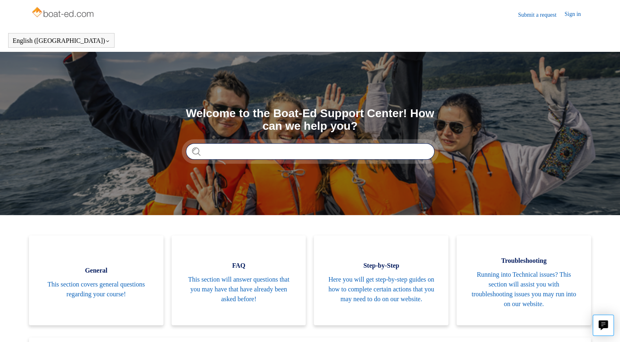
click at [284, 148] on input "Search" at bounding box center [310, 151] width 249 height 16
type input "**********"
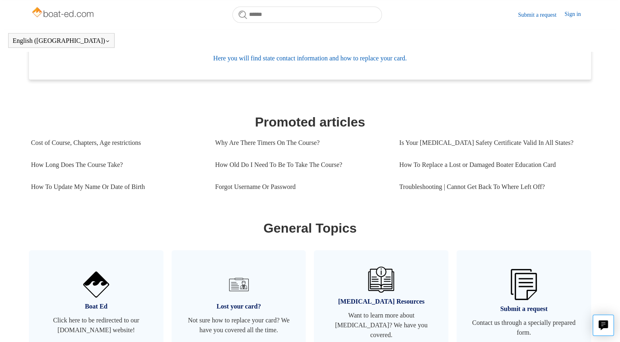
scroll to position [295, 0]
click at [117, 145] on link "Cost of Course, Chapters, Age restrictions" at bounding box center [117, 143] width 172 height 22
click at [133, 184] on link "How To Update My Name Or Date of Birth" at bounding box center [117, 187] width 172 height 22
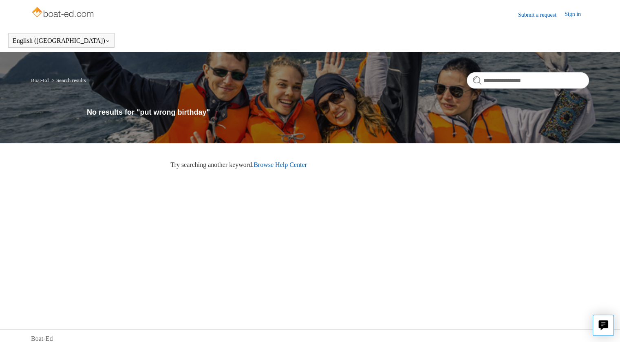
scroll to position [5, 0]
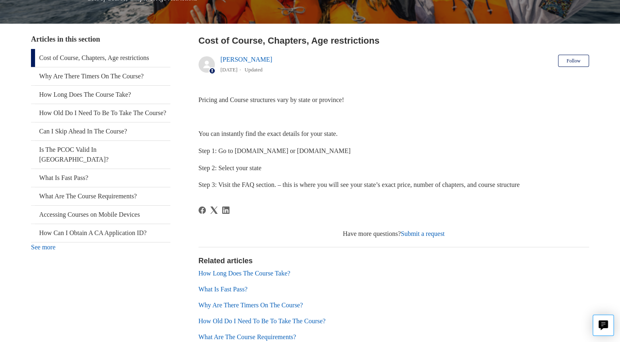
scroll to position [133, 0]
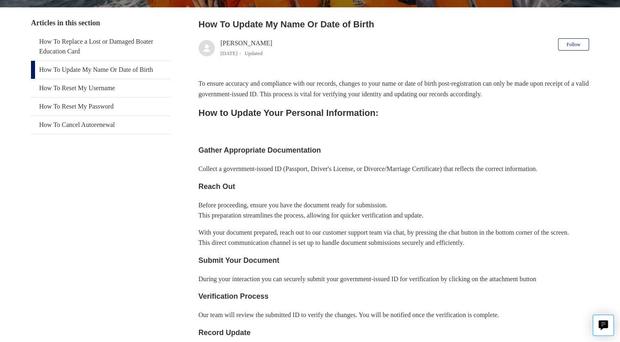
scroll to position [150, 0]
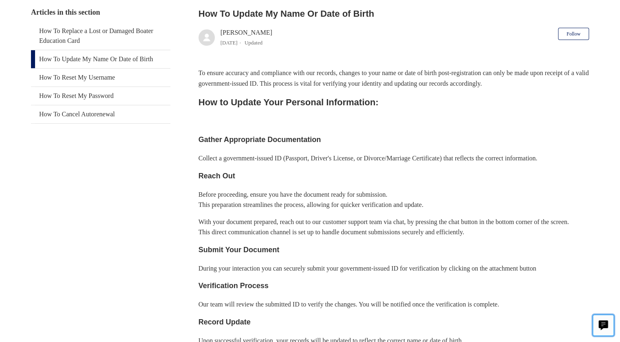
click at [605, 323] on icon "Live chat" at bounding box center [603, 323] width 4 height 3
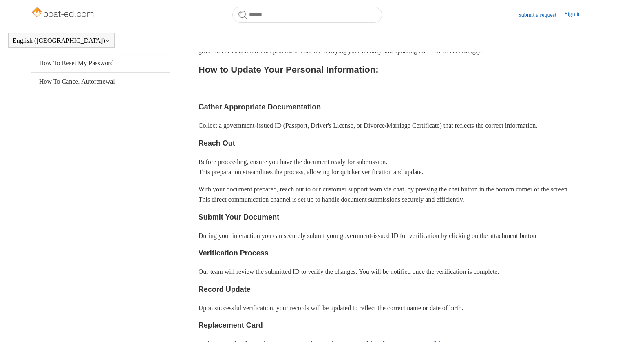
scroll to position [170, 0]
